Goal: Use online tool/utility: Utilize a website feature to perform a specific function

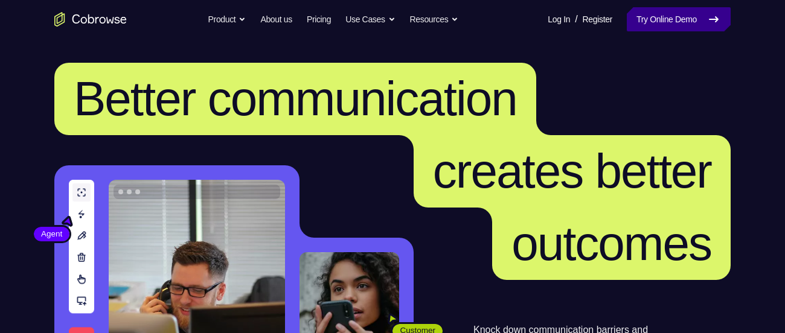
click at [657, 25] on link "Try Online Demo" at bounding box center [679, 19] width 104 height 24
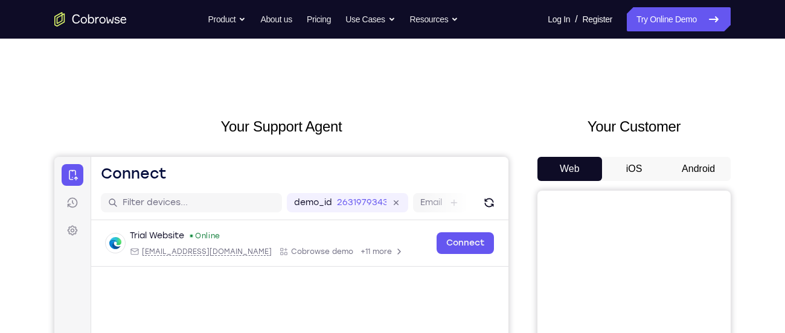
click at [689, 169] on button "Android" at bounding box center [698, 169] width 65 height 24
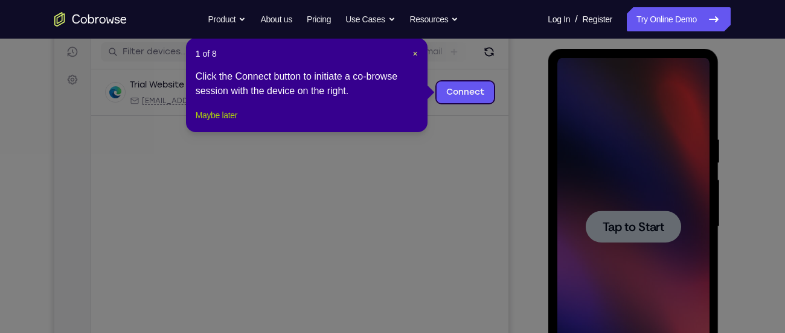
click at [225, 123] on button "Maybe later" at bounding box center [217, 115] width 42 height 14
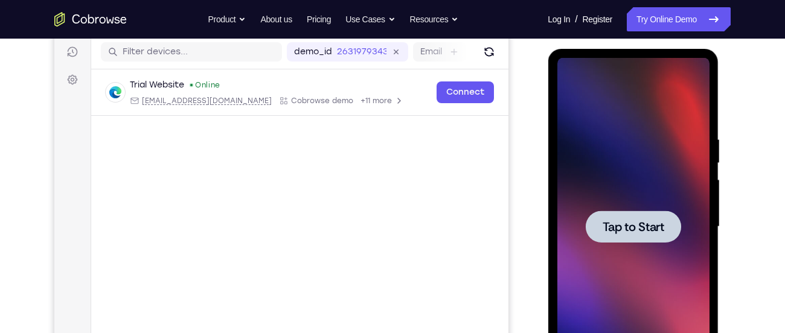
click at [645, 231] on span "Tap to Start" at bounding box center [633, 227] width 62 height 12
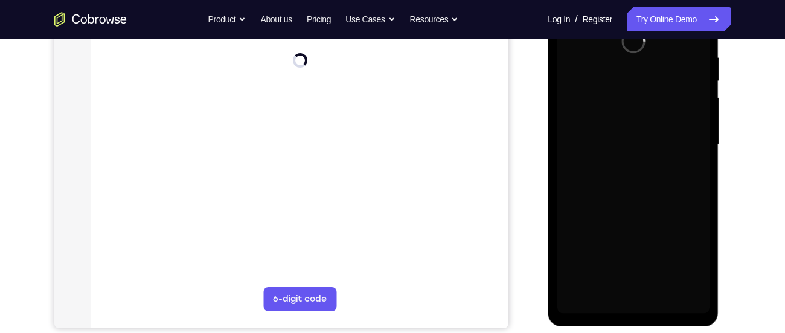
scroll to position [234, 0]
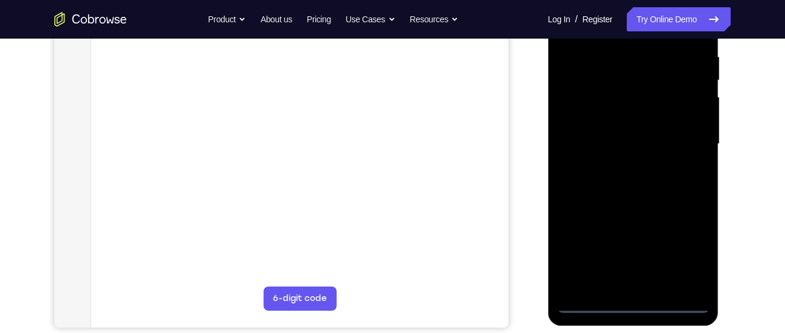
click at [631, 307] on div at bounding box center [633, 144] width 152 height 338
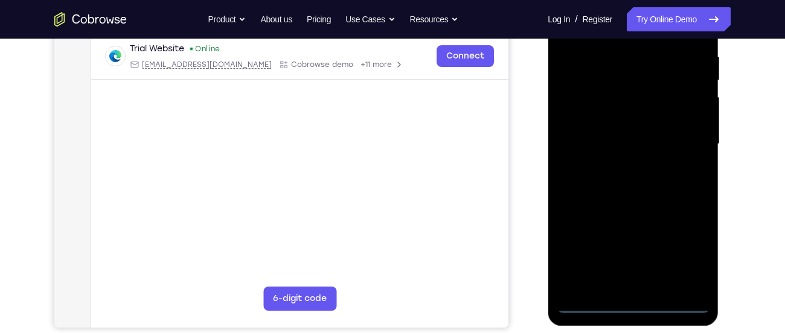
click at [682, 248] on div at bounding box center [633, 144] width 152 height 338
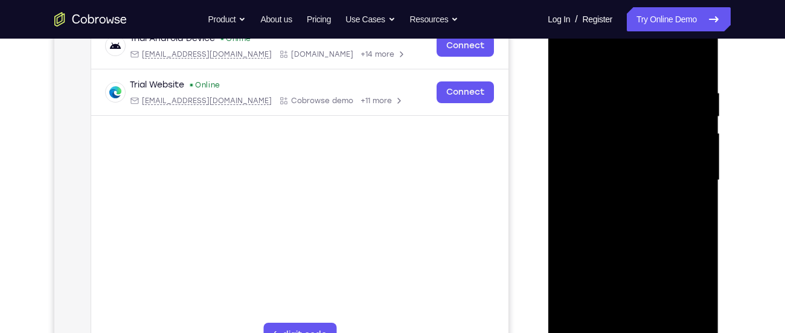
scroll to position [196, 0]
click at [572, 40] on div at bounding box center [633, 182] width 152 height 338
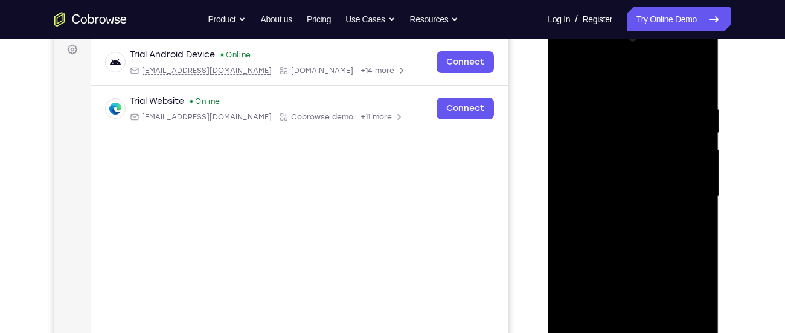
scroll to position [179, 0]
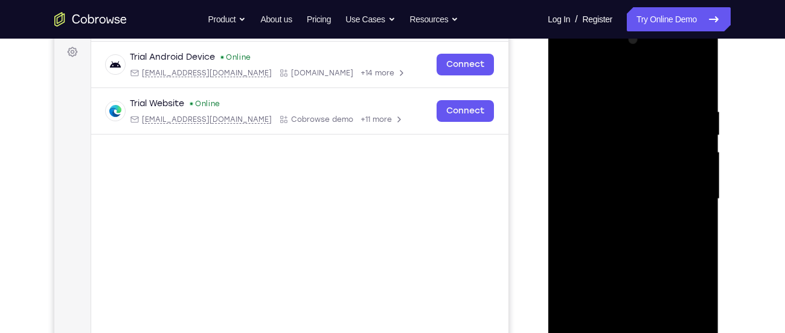
click at [615, 130] on div at bounding box center [633, 199] width 152 height 338
drag, startPoint x: 665, startPoint y: 237, endPoint x: 663, endPoint y: 154, distance: 83.4
click at [663, 154] on div at bounding box center [633, 199] width 152 height 338
drag, startPoint x: 665, startPoint y: 254, endPoint x: 668, endPoint y: 176, distance: 78.0
click at [668, 176] on div at bounding box center [633, 199] width 152 height 338
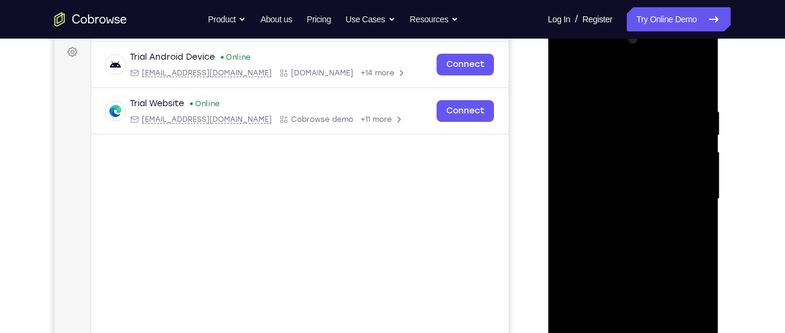
drag, startPoint x: 668, startPoint y: 176, endPoint x: 665, endPoint y: 75, distance: 101.5
click at [665, 75] on div at bounding box center [633, 199] width 152 height 338
drag, startPoint x: 642, startPoint y: 252, endPoint x: 649, endPoint y: 160, distance: 92.0
click at [649, 160] on div at bounding box center [633, 199] width 152 height 338
drag, startPoint x: 664, startPoint y: 258, endPoint x: 672, endPoint y: 165, distance: 92.8
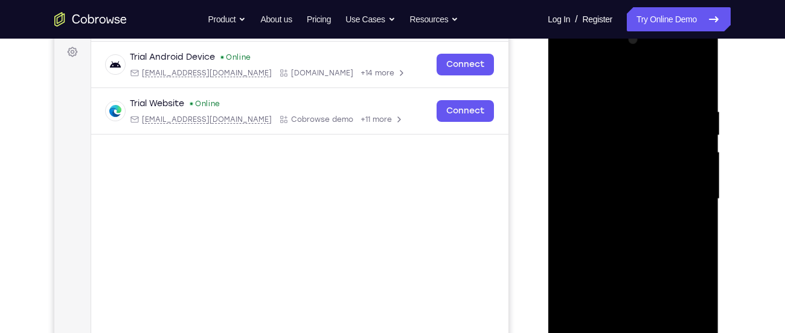
click at [672, 165] on div at bounding box center [633, 199] width 152 height 338
drag, startPoint x: 654, startPoint y: 240, endPoint x: 660, endPoint y: 211, distance: 29.5
click at [660, 211] on div at bounding box center [633, 199] width 152 height 338
drag, startPoint x: 660, startPoint y: 211, endPoint x: 657, endPoint y: 156, distance: 55.6
click at [657, 156] on div at bounding box center [633, 199] width 152 height 338
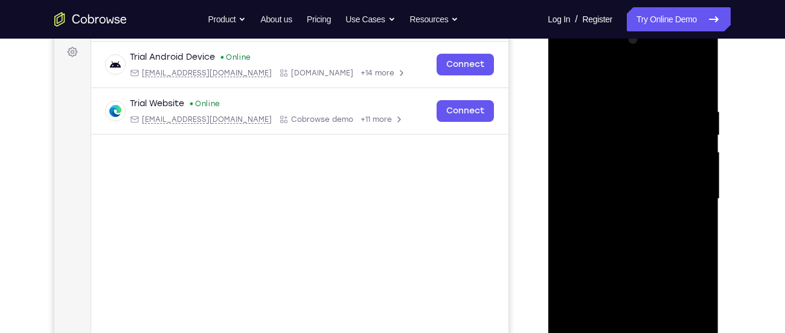
drag, startPoint x: 661, startPoint y: 245, endPoint x: 656, endPoint y: 150, distance: 95.0
click at [656, 150] on div at bounding box center [633, 199] width 152 height 338
drag, startPoint x: 658, startPoint y: 248, endPoint x: 661, endPoint y: 188, distance: 59.9
click at [661, 188] on div at bounding box center [633, 199] width 152 height 338
drag, startPoint x: 655, startPoint y: 265, endPoint x: 655, endPoint y: 143, distance: 122.6
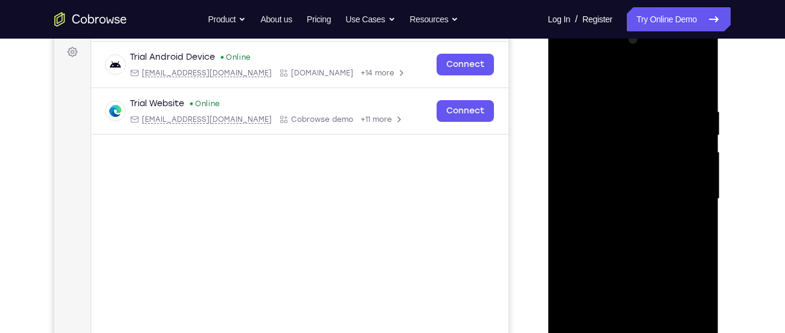
click at [655, 143] on div at bounding box center [633, 199] width 152 height 338
drag, startPoint x: 646, startPoint y: 240, endPoint x: 657, endPoint y: 176, distance: 64.9
click at [657, 176] on div at bounding box center [633, 199] width 152 height 338
drag, startPoint x: 653, startPoint y: 217, endPoint x: 655, endPoint y: 179, distance: 38.7
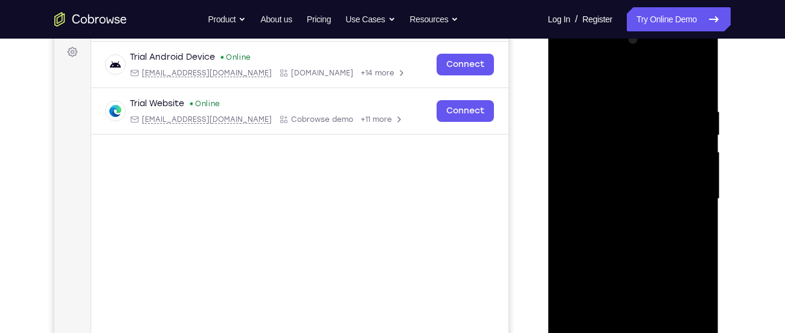
click at [655, 179] on div at bounding box center [633, 199] width 152 height 338
drag, startPoint x: 646, startPoint y: 300, endPoint x: 654, endPoint y: 188, distance: 112.1
click at [654, 188] on div at bounding box center [633, 199] width 152 height 338
drag, startPoint x: 649, startPoint y: 286, endPoint x: 664, endPoint y: 175, distance: 112.7
click at [664, 175] on div at bounding box center [633, 199] width 152 height 338
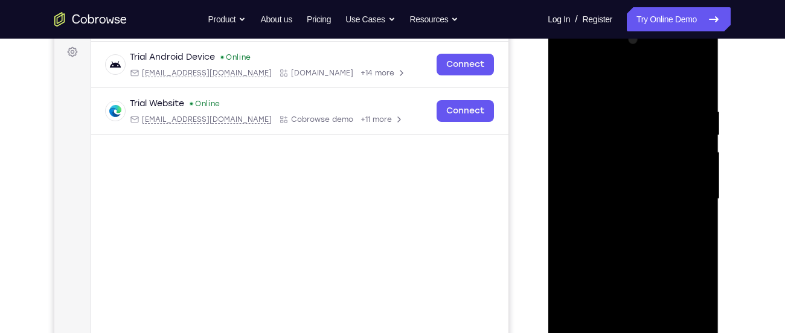
drag, startPoint x: 648, startPoint y: 294, endPoint x: 667, endPoint y: 200, distance: 95.5
click at [667, 200] on div at bounding box center [633, 199] width 152 height 338
drag, startPoint x: 663, startPoint y: 195, endPoint x: 672, endPoint y: 118, distance: 77.8
click at [672, 118] on div at bounding box center [633, 199] width 152 height 338
drag, startPoint x: 663, startPoint y: 238, endPoint x: 670, endPoint y: 173, distance: 65.0
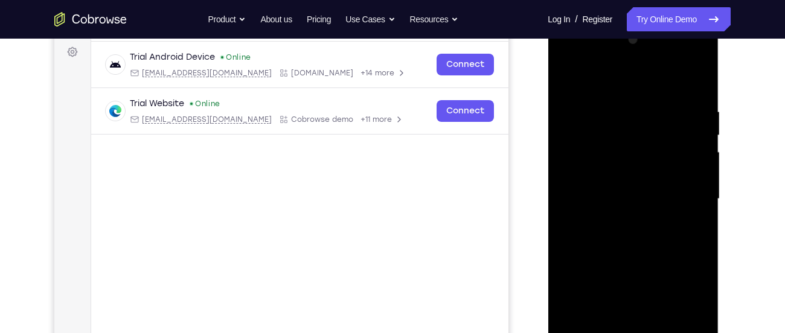
click at [670, 173] on div at bounding box center [633, 199] width 152 height 338
click at [665, 200] on div at bounding box center [633, 199] width 152 height 338
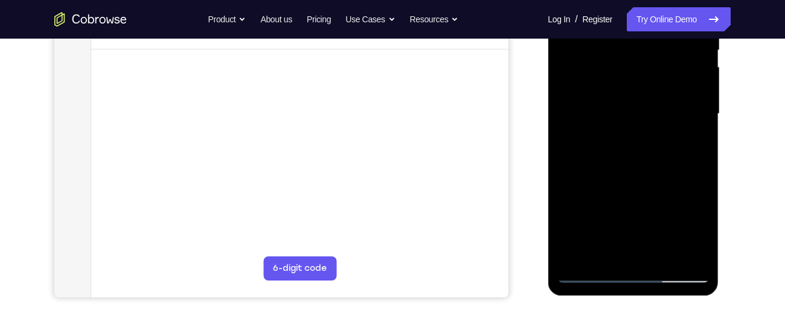
scroll to position [265, 0]
click at [589, 278] on div at bounding box center [633, 113] width 152 height 338
drag, startPoint x: 618, startPoint y: 235, endPoint x: 618, endPoint y: 216, distance: 18.7
click at [618, 216] on div at bounding box center [633, 113] width 152 height 338
click at [625, 126] on div at bounding box center [633, 113] width 152 height 338
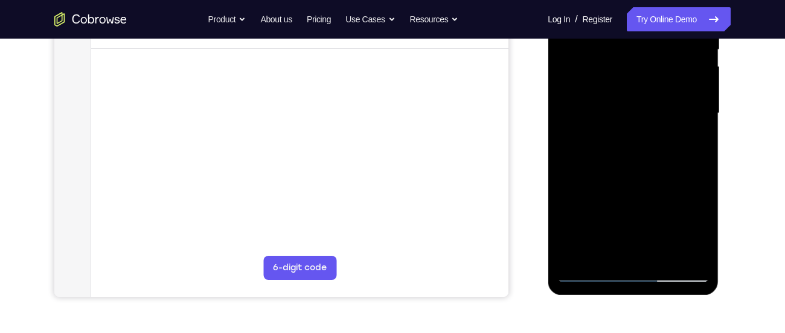
click at [625, 126] on div at bounding box center [633, 113] width 152 height 338
click at [692, 163] on div at bounding box center [633, 113] width 152 height 338
click at [692, 166] on div at bounding box center [633, 113] width 152 height 338
click at [687, 170] on div at bounding box center [633, 113] width 152 height 338
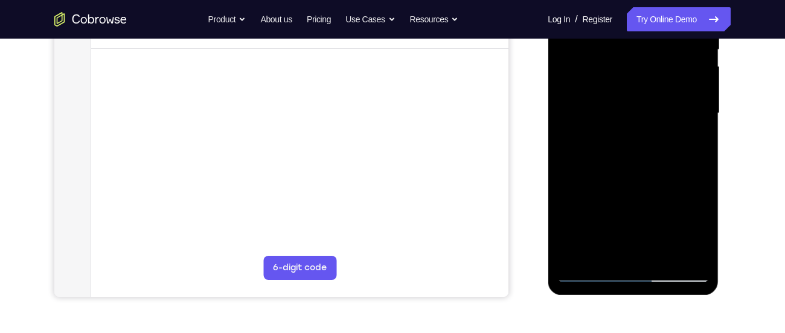
click at [682, 170] on div at bounding box center [633, 113] width 152 height 338
click at [658, 96] on div at bounding box center [633, 113] width 152 height 338
click at [675, 127] on div at bounding box center [633, 113] width 152 height 338
click at [685, 167] on div at bounding box center [633, 113] width 152 height 338
click at [585, 169] on div at bounding box center [633, 113] width 152 height 338
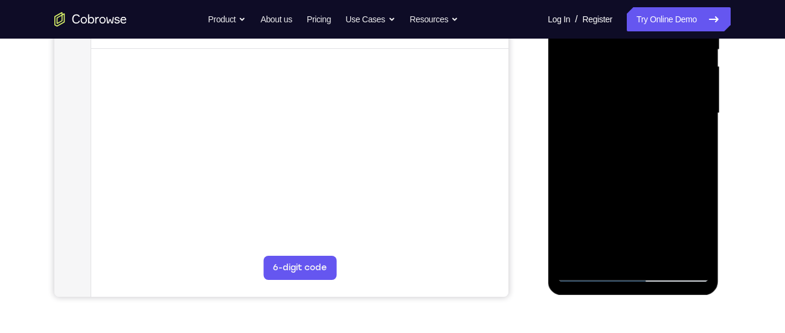
click at [585, 169] on div at bounding box center [633, 113] width 152 height 338
click at [588, 170] on div at bounding box center [633, 113] width 152 height 338
click at [590, 170] on div at bounding box center [633, 113] width 152 height 338
click at [592, 170] on div at bounding box center [633, 113] width 152 height 338
click at [591, 170] on div at bounding box center [633, 113] width 152 height 338
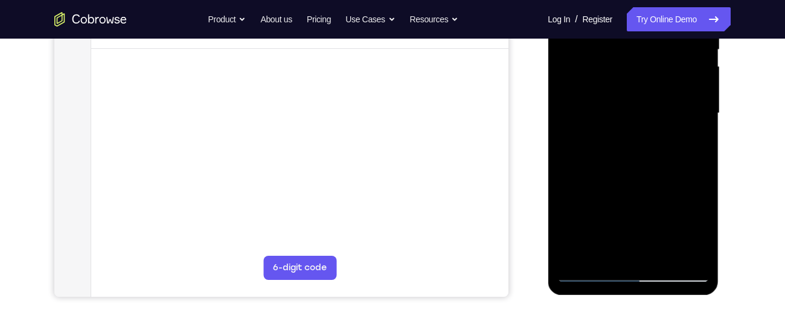
click at [591, 170] on div at bounding box center [633, 113] width 152 height 338
click at [586, 169] on div at bounding box center [633, 113] width 152 height 338
click at [589, 169] on div at bounding box center [633, 113] width 152 height 338
click at [590, 170] on div at bounding box center [633, 113] width 152 height 338
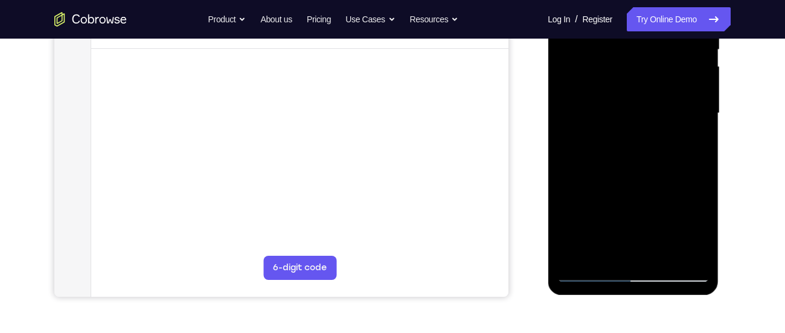
click at [595, 163] on div at bounding box center [633, 113] width 152 height 338
click at [594, 169] on div at bounding box center [633, 113] width 152 height 338
click at [603, 162] on div at bounding box center [633, 113] width 152 height 338
click at [602, 162] on div at bounding box center [633, 113] width 152 height 338
click at [600, 167] on div at bounding box center [633, 113] width 152 height 338
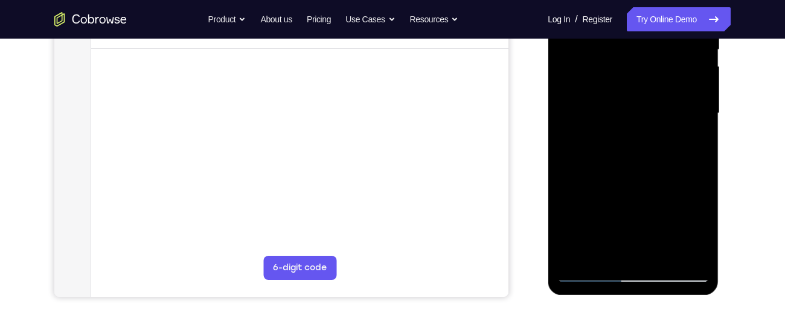
click at [604, 169] on div at bounding box center [633, 113] width 152 height 338
click at [605, 169] on div at bounding box center [633, 113] width 152 height 338
click at [608, 169] on div at bounding box center [633, 113] width 152 height 338
click at [610, 170] on div at bounding box center [633, 113] width 152 height 338
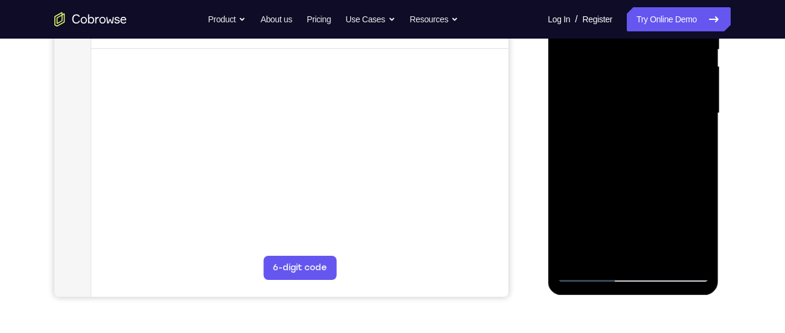
click at [612, 170] on div at bounding box center [633, 113] width 152 height 338
click at [614, 170] on div at bounding box center [633, 113] width 152 height 338
click at [619, 170] on div at bounding box center [633, 113] width 152 height 338
click at [622, 170] on div at bounding box center [633, 113] width 152 height 338
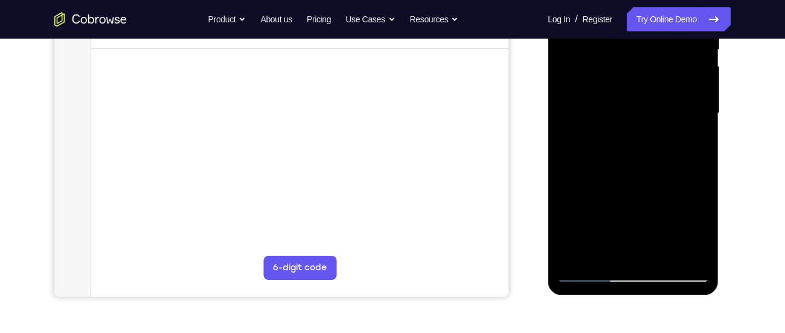
click at [629, 169] on div at bounding box center [633, 113] width 152 height 338
click at [635, 169] on div at bounding box center [633, 113] width 152 height 338
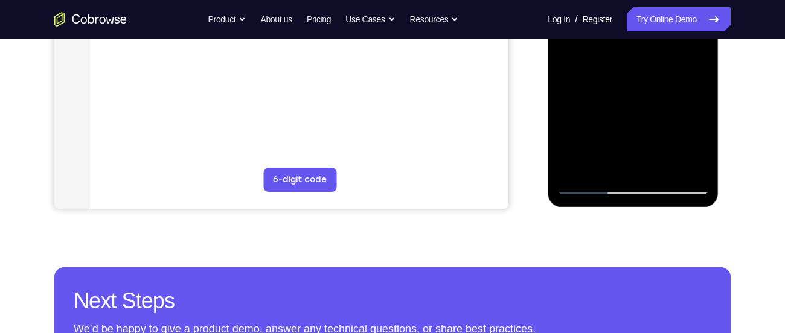
scroll to position [355, 0]
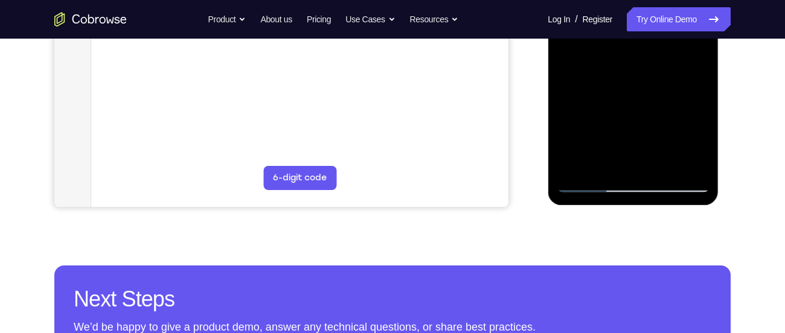
click at [586, 184] on div at bounding box center [633, 23] width 152 height 338
drag, startPoint x: 626, startPoint y: 155, endPoint x: 627, endPoint y: 97, distance: 57.4
click at [627, 97] on div at bounding box center [633, 23] width 152 height 338
drag, startPoint x: 637, startPoint y: 149, endPoint x: 632, endPoint y: 89, distance: 59.4
click at [632, 89] on div at bounding box center [633, 23] width 152 height 338
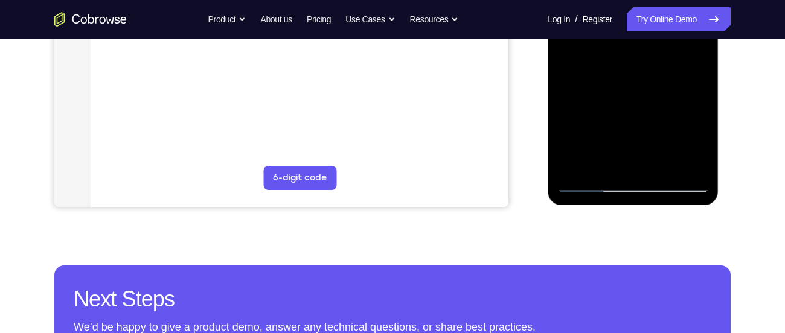
drag, startPoint x: 641, startPoint y: 132, endPoint x: 638, endPoint y: 92, distance: 40.0
click at [638, 92] on div at bounding box center [633, 23] width 152 height 338
drag, startPoint x: 646, startPoint y: 129, endPoint x: 640, endPoint y: 76, distance: 52.8
click at [640, 76] on div at bounding box center [633, 23] width 152 height 338
drag, startPoint x: 638, startPoint y: 145, endPoint x: 639, endPoint y: 75, distance: 69.5
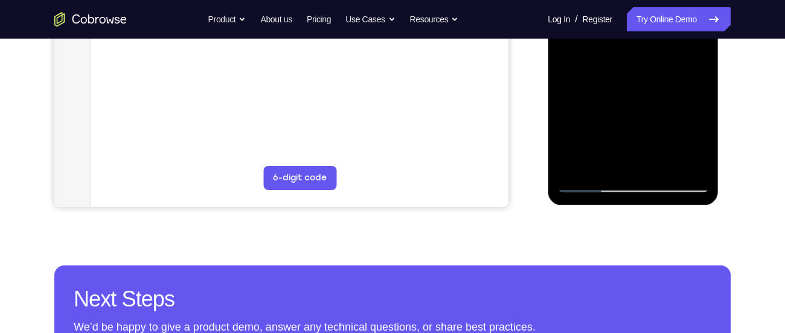
click at [639, 75] on div at bounding box center [633, 23] width 152 height 338
drag, startPoint x: 643, startPoint y: 117, endPoint x: 647, endPoint y: 66, distance: 50.9
click at [647, 66] on div at bounding box center [633, 23] width 152 height 338
drag, startPoint x: 653, startPoint y: 127, endPoint x: 653, endPoint y: 102, distance: 24.8
click at [653, 102] on div at bounding box center [633, 23] width 152 height 338
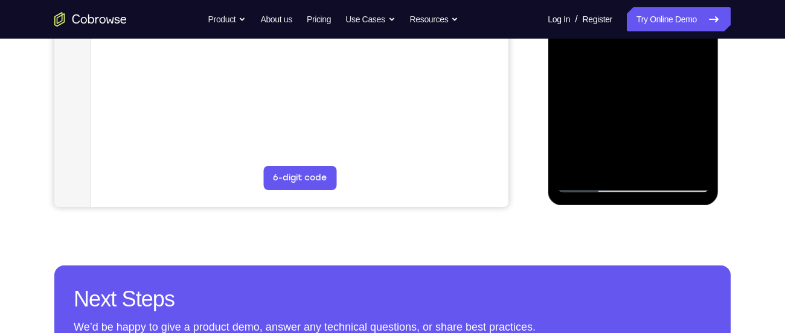
drag, startPoint x: 652, startPoint y: 118, endPoint x: 655, endPoint y: 64, distance: 54.5
click at [655, 64] on div at bounding box center [633, 23] width 152 height 338
drag, startPoint x: 652, startPoint y: 148, endPoint x: 660, endPoint y: 82, distance: 66.4
click at [660, 82] on div at bounding box center [633, 23] width 152 height 338
drag, startPoint x: 660, startPoint y: 116, endPoint x: 667, endPoint y: 77, distance: 39.8
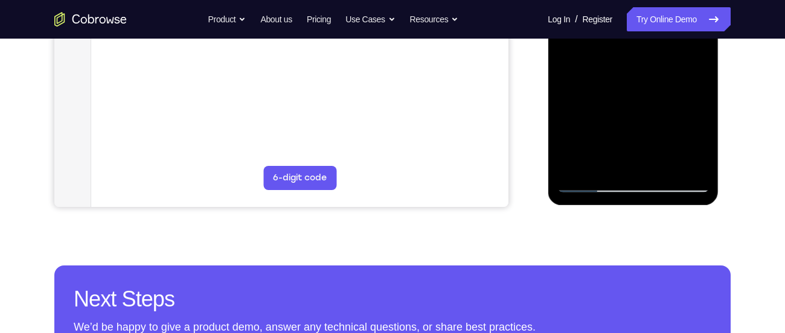
click at [667, 77] on div at bounding box center [633, 23] width 152 height 338
drag, startPoint x: 660, startPoint y: 135, endPoint x: 665, endPoint y: 21, distance: 114.9
click at [665, 21] on div at bounding box center [633, 23] width 152 height 338
drag, startPoint x: 666, startPoint y: 103, endPoint x: 664, endPoint y: 48, distance: 55.0
click at [664, 48] on div at bounding box center [633, 23] width 152 height 338
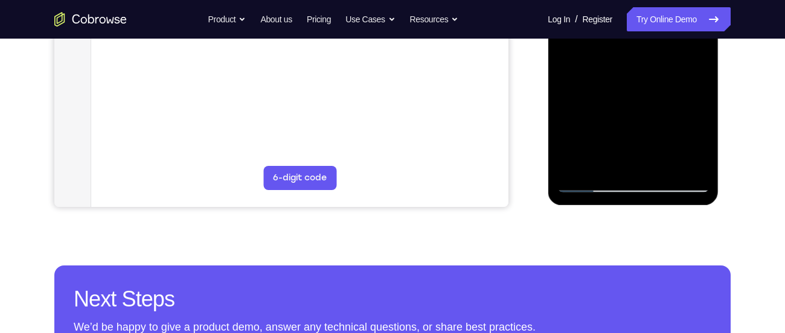
drag, startPoint x: 672, startPoint y: 135, endPoint x: 671, endPoint y: 72, distance: 62.2
click at [671, 72] on div at bounding box center [633, 23] width 152 height 338
drag, startPoint x: 677, startPoint y: 103, endPoint x: 677, endPoint y: 77, distance: 26.0
click at [677, 77] on div at bounding box center [633, 23] width 152 height 338
drag, startPoint x: 681, startPoint y: 115, endPoint x: 681, endPoint y: 74, distance: 41.1
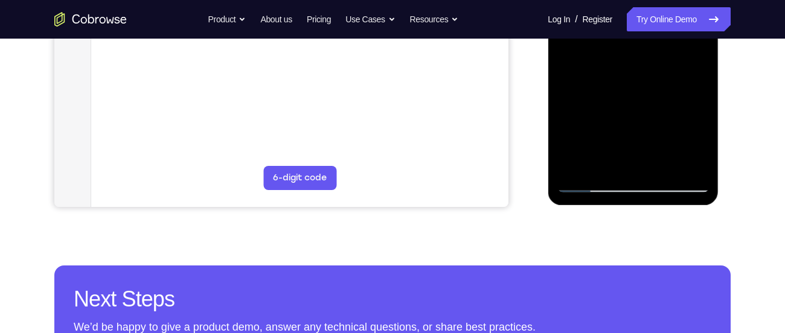
click at [681, 74] on div at bounding box center [633, 23] width 152 height 338
drag, startPoint x: 681, startPoint y: 150, endPoint x: 677, endPoint y: 91, distance: 59.3
click at [677, 91] on div at bounding box center [633, 23] width 152 height 338
drag, startPoint x: 679, startPoint y: 118, endPoint x: 678, endPoint y: 72, distance: 45.9
click at [678, 72] on div at bounding box center [633, 23] width 152 height 338
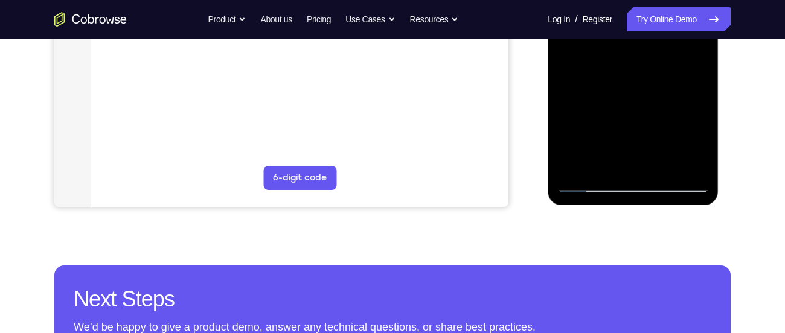
drag, startPoint x: 675, startPoint y: 152, endPoint x: 673, endPoint y: 74, distance: 77.9
click at [673, 74] on div at bounding box center [633, 23] width 152 height 338
click at [588, 184] on div at bounding box center [633, 23] width 152 height 338
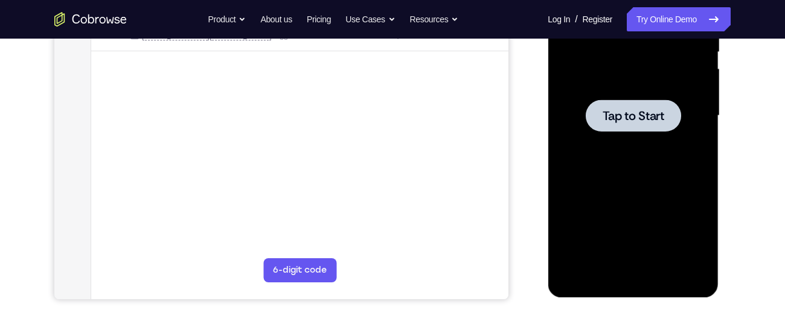
click at [668, 124] on div at bounding box center [632, 116] width 95 height 32
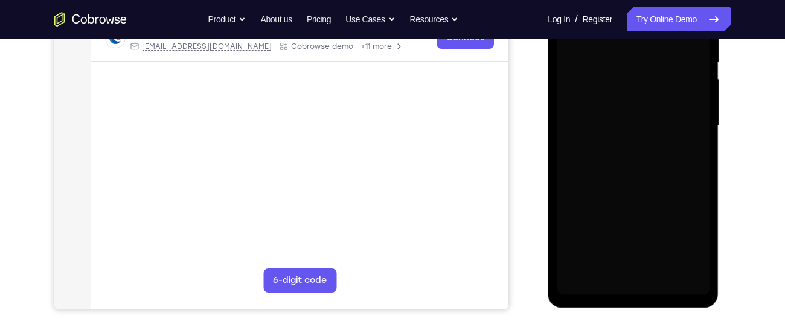
scroll to position [255, 0]
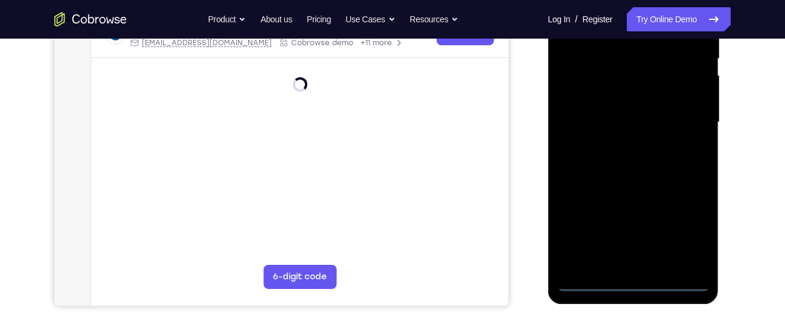
click at [639, 285] on div at bounding box center [633, 122] width 152 height 338
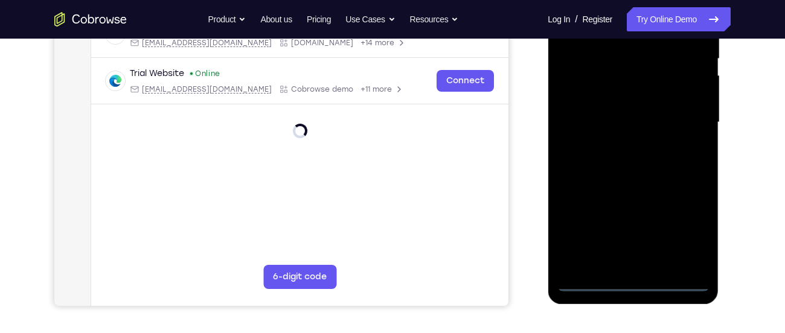
click at [689, 235] on div at bounding box center [633, 122] width 152 height 338
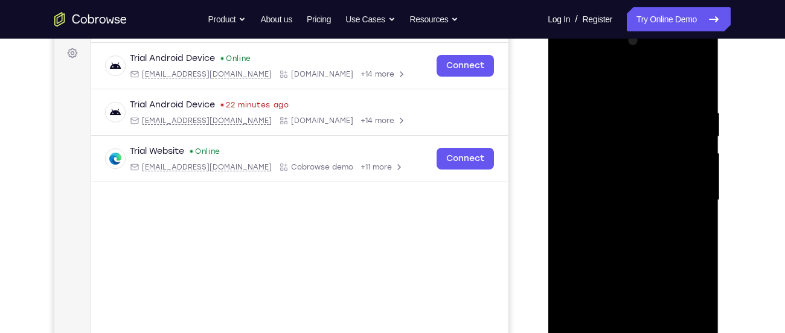
scroll to position [149, 0]
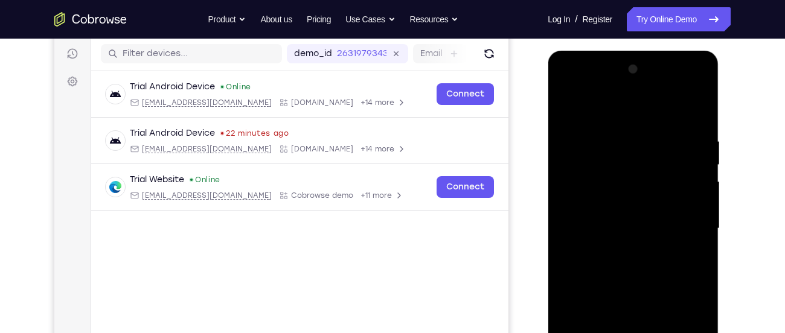
click at [582, 91] on div at bounding box center [633, 229] width 152 height 338
click at [628, 164] on div at bounding box center [633, 229] width 152 height 338
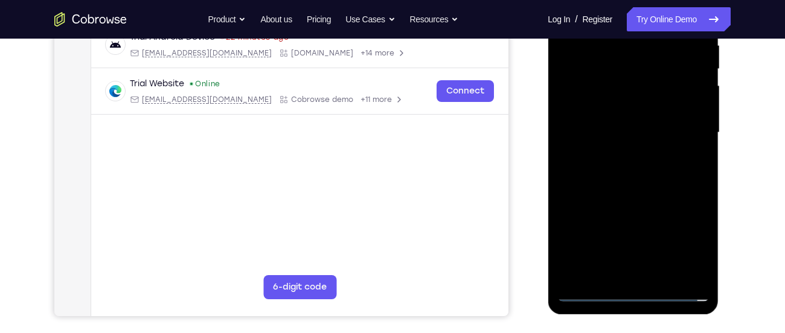
scroll to position [246, 0]
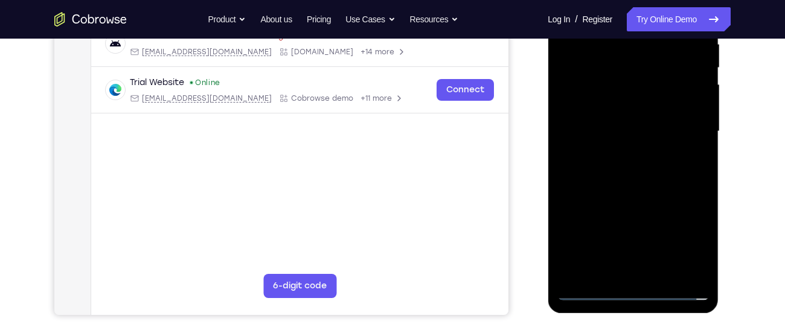
drag, startPoint x: 667, startPoint y: 254, endPoint x: 693, endPoint y: 79, distance: 176.5
click at [693, 79] on div at bounding box center [633, 132] width 152 height 338
drag, startPoint x: 624, startPoint y: 233, endPoint x: 611, endPoint y: 98, distance: 135.3
click at [611, 98] on div at bounding box center [633, 132] width 152 height 338
drag, startPoint x: 653, startPoint y: 236, endPoint x: 644, endPoint y: 108, distance: 128.4
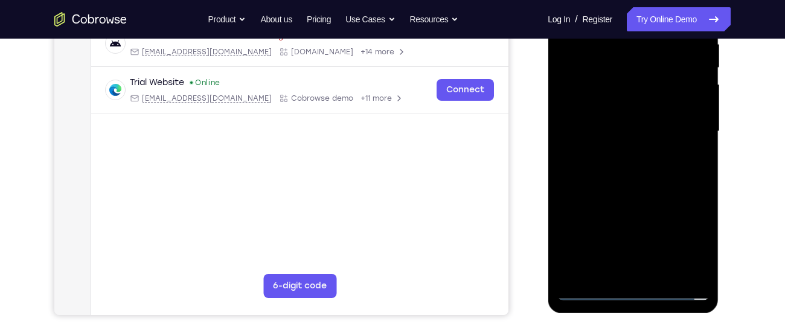
click at [644, 108] on div at bounding box center [633, 132] width 152 height 338
drag, startPoint x: 661, startPoint y: 207, endPoint x: 652, endPoint y: 115, distance: 92.9
click at [652, 115] on div at bounding box center [633, 132] width 152 height 338
drag, startPoint x: 655, startPoint y: 173, endPoint x: 646, endPoint y: 93, distance: 80.8
click at [646, 93] on div at bounding box center [633, 132] width 152 height 338
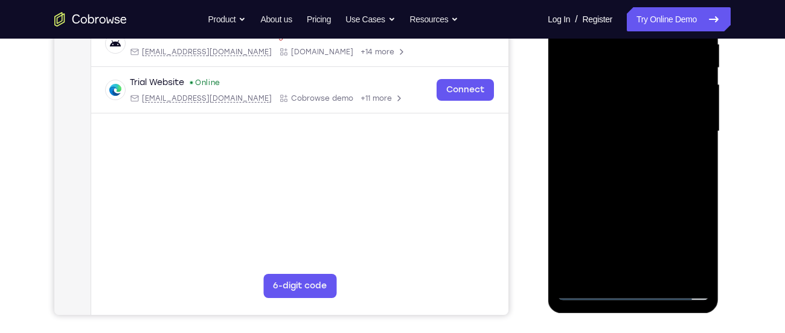
drag, startPoint x: 663, startPoint y: 201, endPoint x: 651, endPoint y: 113, distance: 88.3
click at [651, 113] on div at bounding box center [633, 132] width 152 height 338
drag, startPoint x: 646, startPoint y: 184, endPoint x: 640, endPoint y: 116, distance: 67.9
click at [640, 116] on div at bounding box center [633, 132] width 152 height 338
drag, startPoint x: 650, startPoint y: 214, endPoint x: 649, endPoint y: 122, distance: 91.8
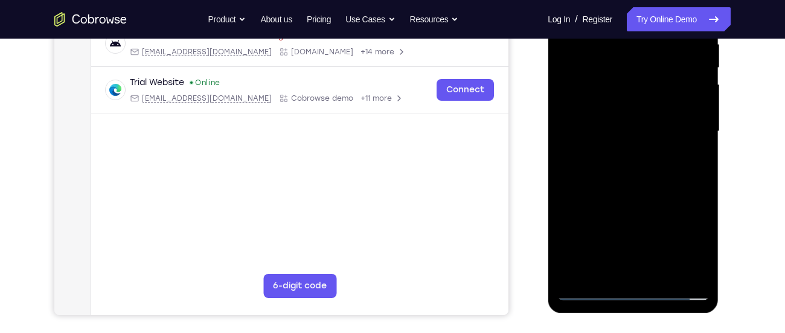
click at [649, 122] on div at bounding box center [633, 132] width 152 height 338
drag, startPoint x: 661, startPoint y: 214, endPoint x: 660, endPoint y: 115, distance: 99.7
click at [660, 115] on div at bounding box center [633, 132] width 152 height 338
drag, startPoint x: 660, startPoint y: 182, endPoint x: 647, endPoint y: 96, distance: 87.4
click at [647, 96] on div at bounding box center [633, 132] width 152 height 338
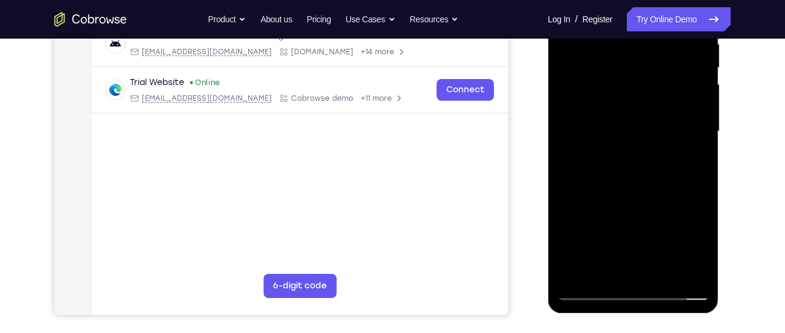
drag, startPoint x: 659, startPoint y: 240, endPoint x: 647, endPoint y: 130, distance: 110.6
click at [647, 130] on div at bounding box center [633, 132] width 152 height 338
drag, startPoint x: 655, startPoint y: 236, endPoint x: 649, endPoint y: 164, distance: 72.1
click at [649, 164] on div at bounding box center [633, 132] width 152 height 338
drag, startPoint x: 650, startPoint y: 222, endPoint x: 653, endPoint y: 118, distance: 103.9
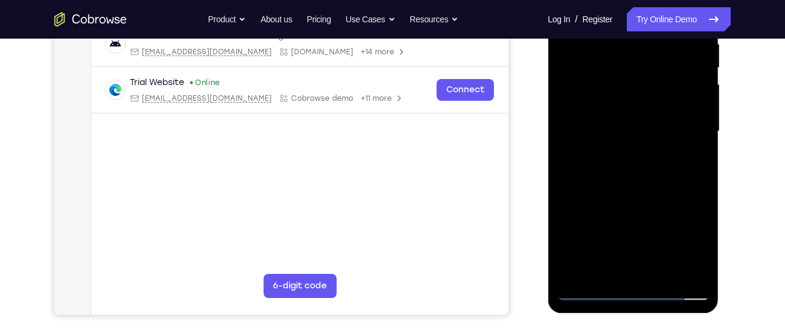
click at [653, 118] on div at bounding box center [633, 132] width 152 height 338
drag, startPoint x: 652, startPoint y: 189, endPoint x: 652, endPoint y: 121, distance: 68.2
click at [652, 121] on div at bounding box center [633, 132] width 152 height 338
drag, startPoint x: 629, startPoint y: 222, endPoint x: 626, endPoint y: 149, distance: 72.6
click at [626, 149] on div at bounding box center [633, 132] width 152 height 338
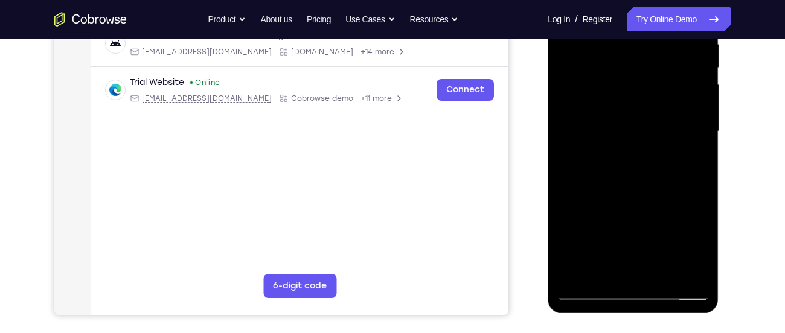
click at [626, 149] on div at bounding box center [633, 132] width 152 height 338
drag, startPoint x: 626, startPoint y: 163, endPoint x: 610, endPoint y: 102, distance: 63.0
click at [610, 102] on div at bounding box center [633, 132] width 152 height 338
drag, startPoint x: 633, startPoint y: 208, endPoint x: 630, endPoint y: 123, distance: 84.6
click at [630, 123] on div at bounding box center [633, 132] width 152 height 338
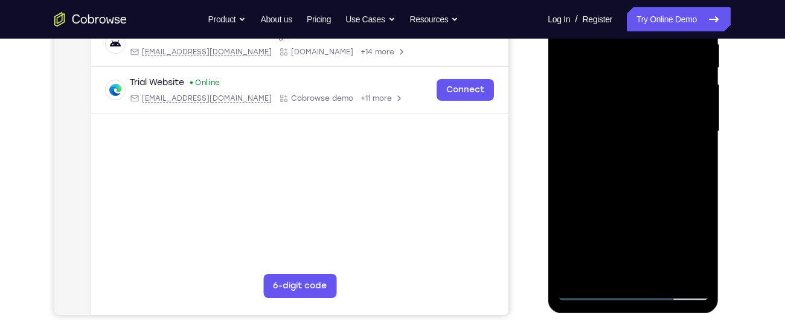
drag, startPoint x: 649, startPoint y: 234, endPoint x: 646, endPoint y: 159, distance: 74.9
click at [646, 159] on div at bounding box center [633, 132] width 152 height 338
drag, startPoint x: 656, startPoint y: 203, endPoint x: 654, endPoint y: 129, distance: 73.7
click at [654, 129] on div at bounding box center [633, 132] width 152 height 338
drag, startPoint x: 666, startPoint y: 216, endPoint x: 662, endPoint y: 182, distance: 33.5
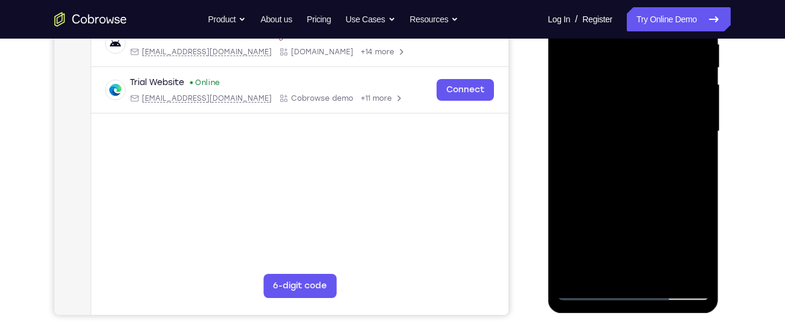
click at [662, 182] on div at bounding box center [633, 132] width 152 height 338
drag, startPoint x: 662, startPoint y: 182, endPoint x: 656, endPoint y: 105, distance: 77.5
click at [656, 105] on div at bounding box center [633, 132] width 152 height 338
drag, startPoint x: 658, startPoint y: 217, endPoint x: 658, endPoint y: 168, distance: 49.5
click at [658, 168] on div at bounding box center [633, 132] width 152 height 338
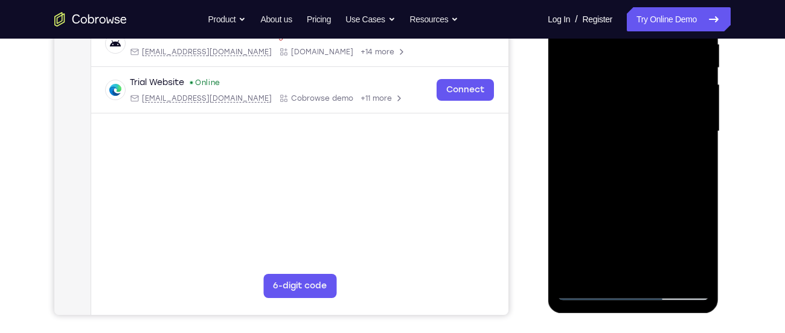
click at [658, 168] on div at bounding box center [633, 132] width 152 height 338
click at [634, 146] on div at bounding box center [633, 132] width 152 height 338
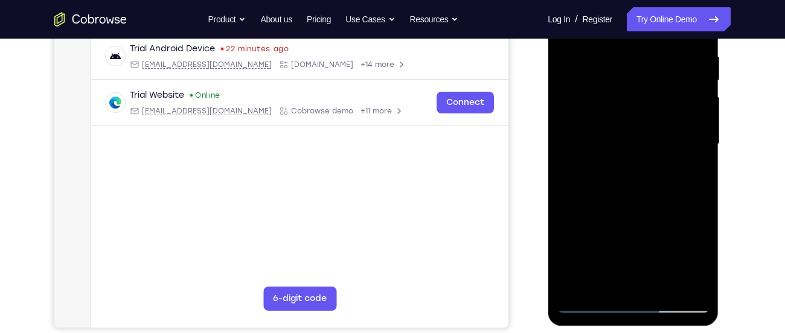
scroll to position [232, 0]
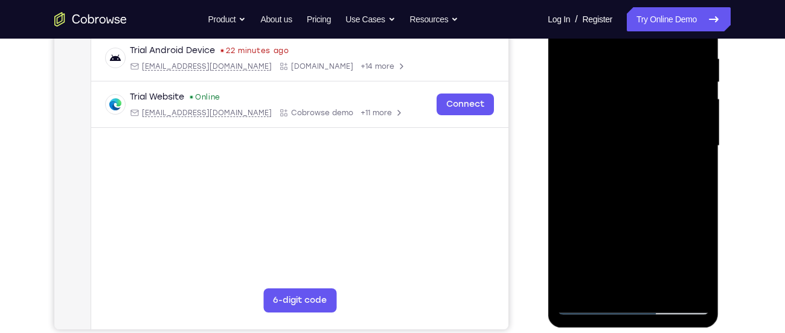
click at [690, 201] on div at bounding box center [633, 146] width 152 height 338
click at [656, 169] on div at bounding box center [633, 146] width 152 height 338
click at [585, 202] on div at bounding box center [633, 146] width 152 height 338
click at [589, 202] on div at bounding box center [633, 146] width 152 height 338
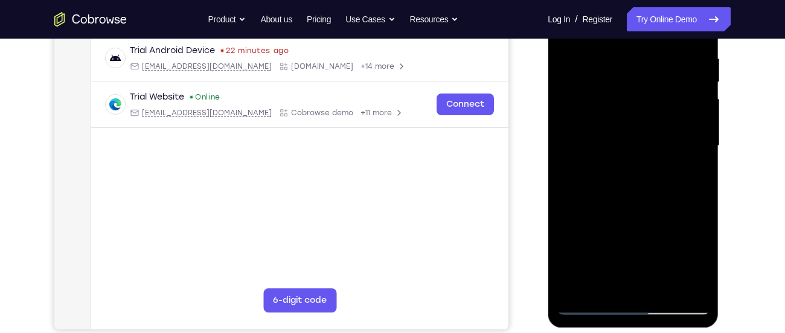
click at [592, 202] on div at bounding box center [633, 146] width 152 height 338
click at [596, 202] on div at bounding box center [633, 146] width 152 height 338
click at [600, 202] on div at bounding box center [633, 146] width 152 height 338
click at [606, 202] on div at bounding box center [633, 146] width 152 height 338
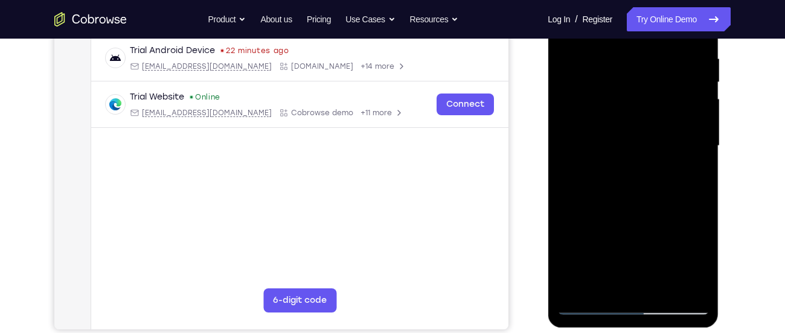
click at [600, 201] on div at bounding box center [633, 146] width 152 height 338
click at [607, 201] on div at bounding box center [633, 146] width 152 height 338
click at [610, 201] on div at bounding box center [633, 146] width 152 height 338
click at [641, 181] on div at bounding box center [633, 146] width 152 height 338
click at [617, 202] on div at bounding box center [633, 146] width 152 height 338
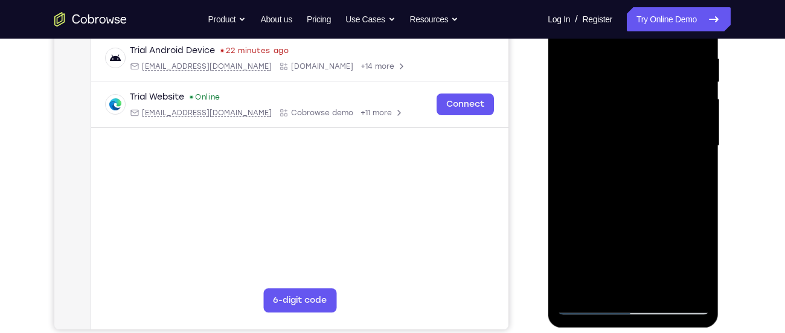
click at [618, 202] on div at bounding box center [633, 146] width 152 height 338
click at [621, 202] on div at bounding box center [633, 146] width 152 height 338
click at [625, 202] on div at bounding box center [633, 146] width 152 height 338
click at [632, 201] on div at bounding box center [633, 146] width 152 height 338
click at [637, 201] on div at bounding box center [633, 146] width 152 height 338
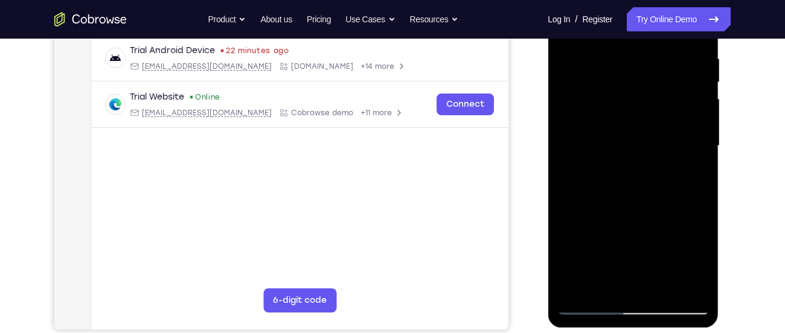
click at [630, 203] on div at bounding box center [633, 146] width 152 height 338
